Goal: Find specific page/section: Find specific page/section

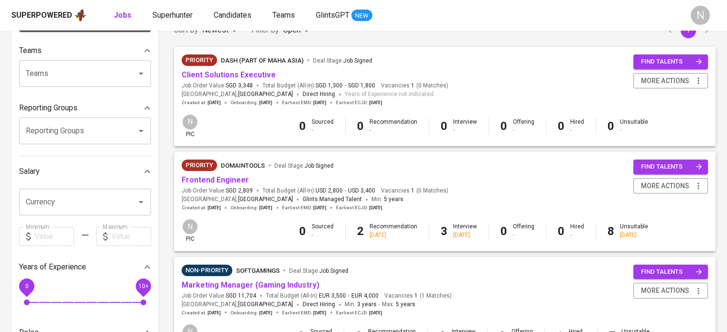
scroll to position [96, 0]
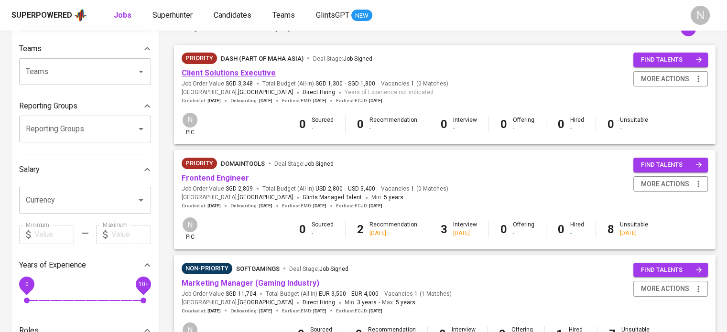
click at [231, 76] on link "Client Solutions Executive" at bounding box center [229, 72] width 94 height 9
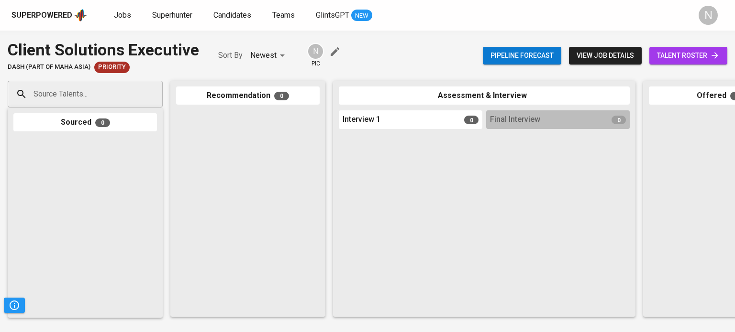
click at [42, 14] on div "Superpowered" at bounding box center [41, 15] width 61 height 11
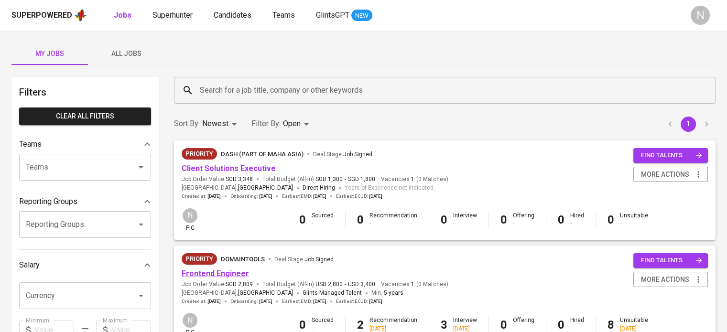
click at [215, 269] on link "Frontend Engineer" at bounding box center [215, 273] width 67 height 9
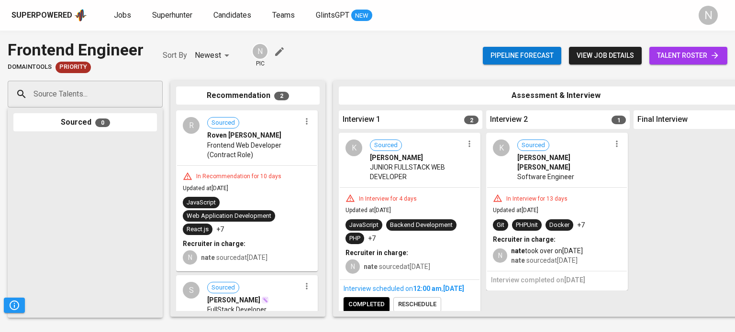
click at [31, 19] on div "Superpowered" at bounding box center [41, 15] width 61 height 11
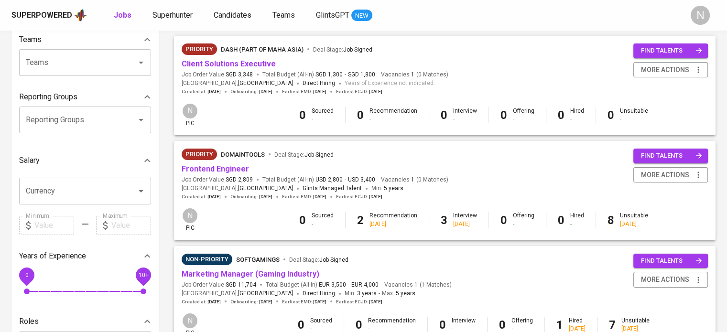
scroll to position [143, 0]
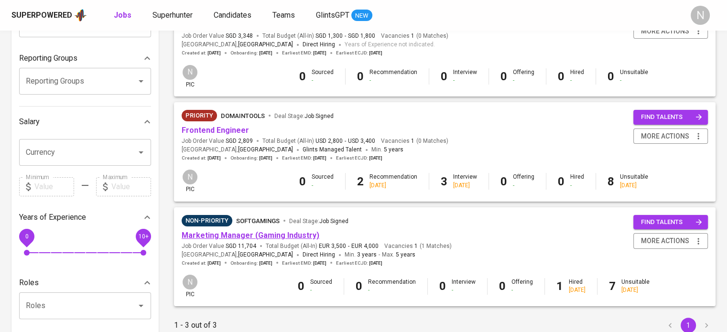
click at [233, 239] on link "Marketing Manager (Gaming Industry)" at bounding box center [251, 235] width 138 height 9
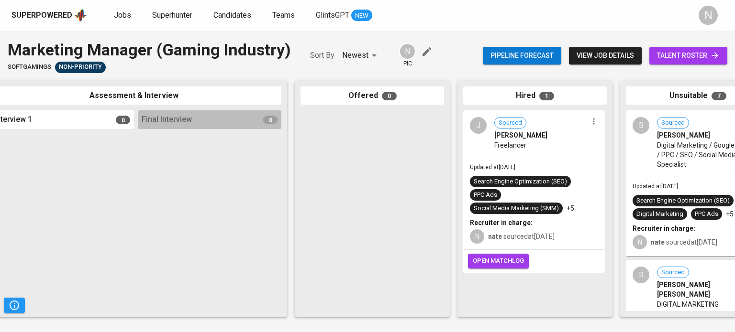
scroll to position [0, 388]
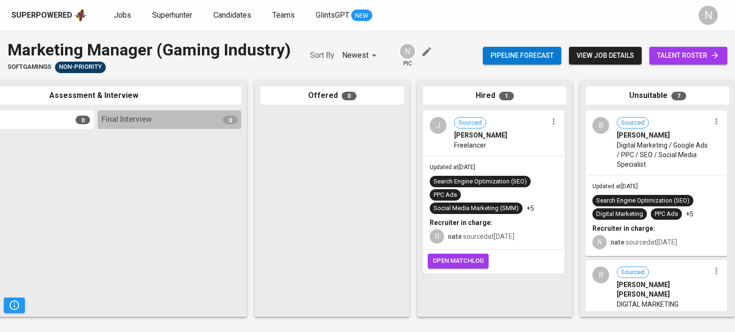
click at [476, 266] on span "open matchlog" at bounding box center [457, 261] width 51 height 11
